Goal: Information Seeking & Learning: Learn about a topic

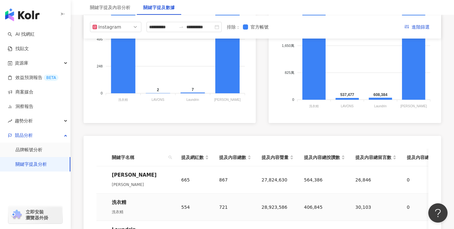
scroll to position [168, 0]
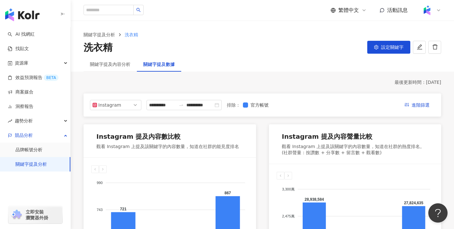
click at [116, 57] on div "關鍵字提及分析 洗衣精 洗衣精 設定關鍵字" at bounding box center [262, 39] width 383 height 36
click at [117, 64] on div "關鍵字提及內容分析" at bounding box center [110, 64] width 40 height 7
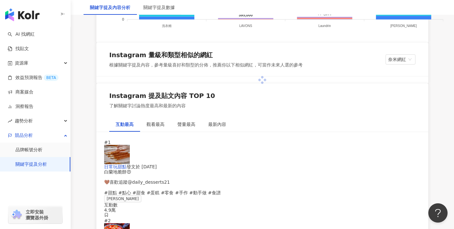
scroll to position [769, 0]
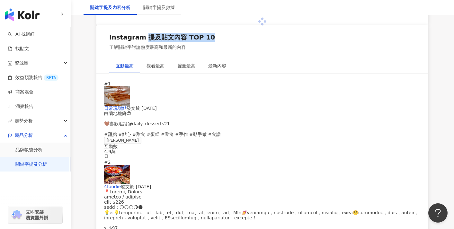
drag, startPoint x: 130, startPoint y: 130, endPoint x: 193, endPoint y: 128, distance: 62.1
click at [193, 42] on div "Instagram 提及貼文內容 TOP 10" at bounding box center [162, 37] width 106 height 9
copy div "提及貼文內容 TOP 10"
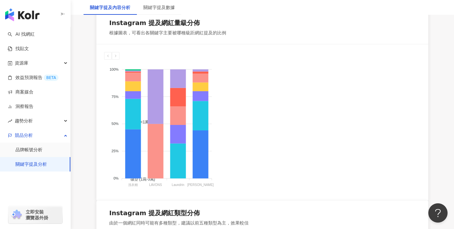
scroll to position [199, 0]
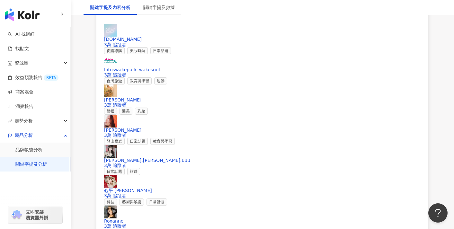
scroll to position [979, 0]
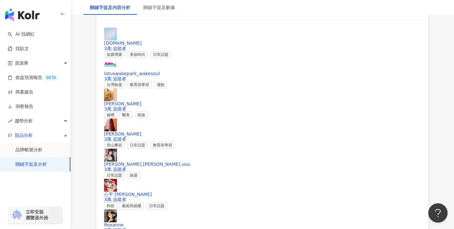
scroll to position [913, 0]
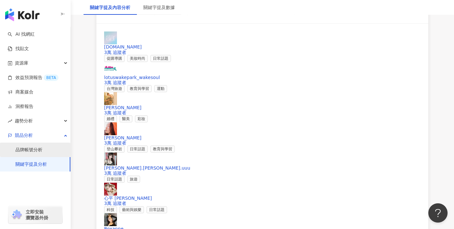
click at [42, 150] on link "品牌帳號分析" at bounding box center [28, 150] width 27 height 6
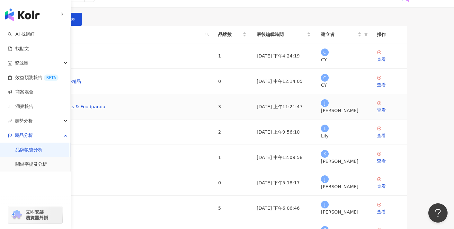
scroll to position [29, 0]
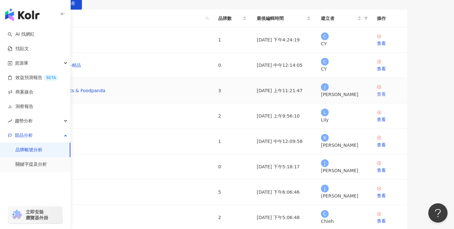
click at [402, 98] on div "查看" at bounding box center [389, 94] width 25 height 7
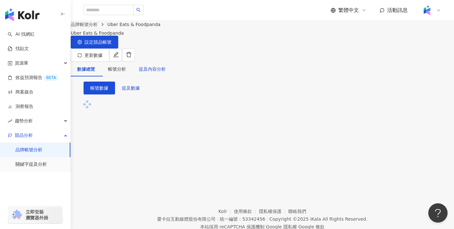
click at [166, 66] on div "提及內容分析" at bounding box center [152, 69] width 27 height 7
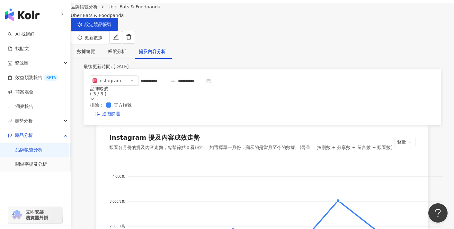
scroll to position [19, 0]
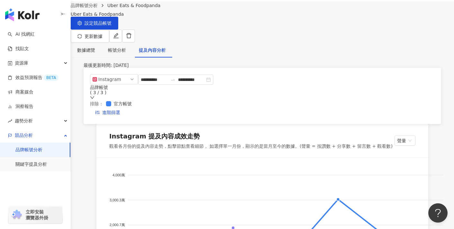
click at [213, 89] on div "品牌帳號 ( 3 / 3 )" at bounding box center [151, 90] width 123 height 10
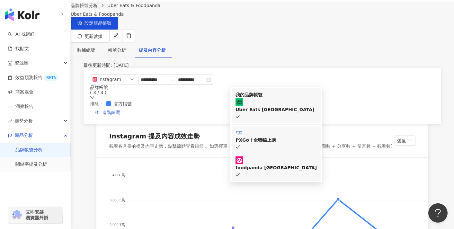
click at [261, 137] on div "PXGo！全聯線上購" at bounding box center [276, 140] width 81 height 7
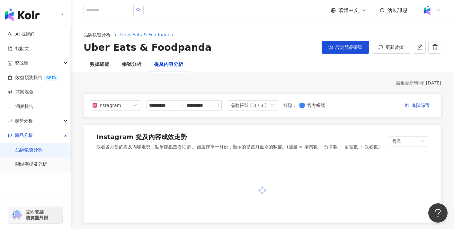
click at [230, 48] on div "Uber Eats & Foodpanda 設定競品帳號 更新數據" at bounding box center [263, 47] width 358 height 13
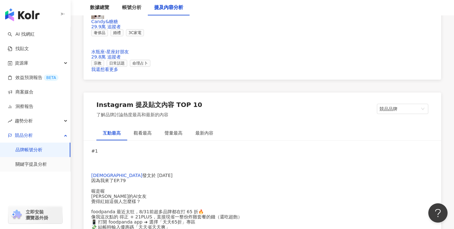
scroll to position [976, 0]
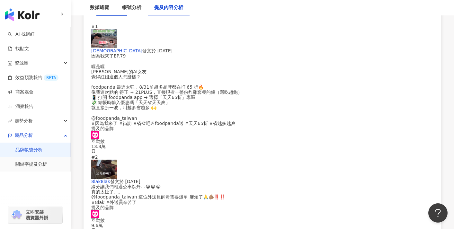
scroll to position [976, 0]
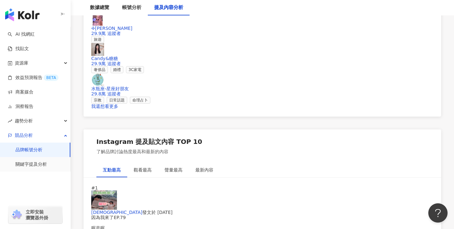
click at [224, 130] on div "Instagram 提及貼文內容 TOP 10 了解品牌討論熱度最高和最新的內容" at bounding box center [263, 146] width 358 height 33
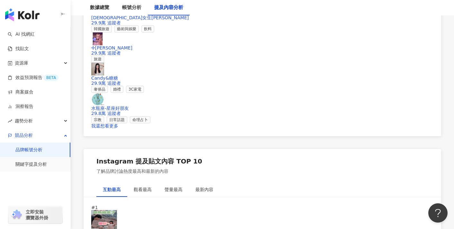
scroll to position [932, 0]
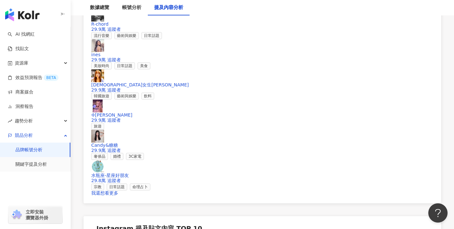
scroll to position [823, 0]
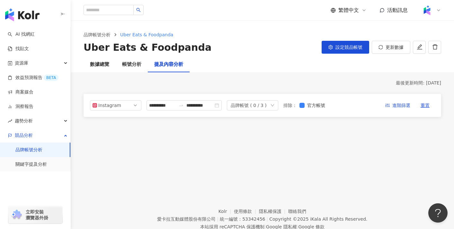
click at [258, 103] on div "品牌帳號 ( 0 / 3 )" at bounding box center [249, 106] width 36 height 10
click at [259, 83] on div "最後更新時間: [DATE]" at bounding box center [263, 83] width 358 height 6
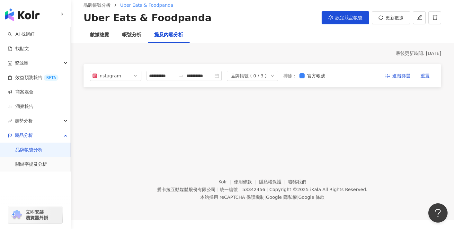
click at [232, 31] on div "數據總覽 帳號分析 提及內容分析" at bounding box center [262, 34] width 383 height 15
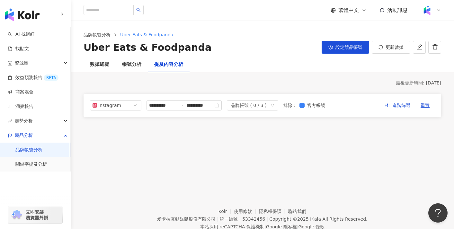
click at [263, 102] on div "品牌帳號 ( 0 / 3 )" at bounding box center [249, 106] width 36 height 10
click at [262, 129] on div "Uber Eats [GEOGRAPHIC_DATA]" at bounding box center [264, 130] width 39 height 7
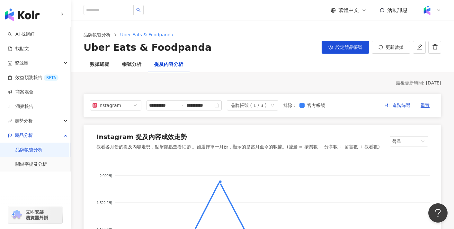
click at [282, 64] on div "數據總覽 帳號分析 提及內容分析" at bounding box center [262, 64] width 383 height 15
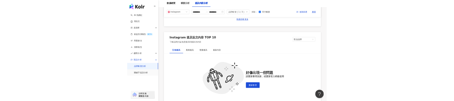
scroll to position [906, 0]
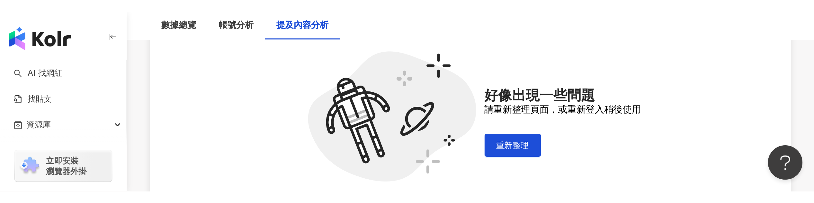
scroll to position [1057, 0]
